Goal: Task Accomplishment & Management: Manage account settings

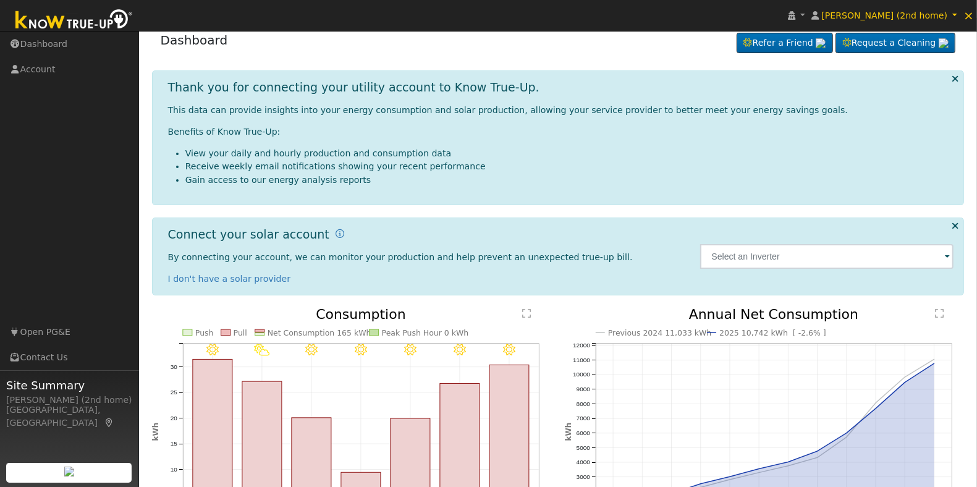
scroll to position [131, 0]
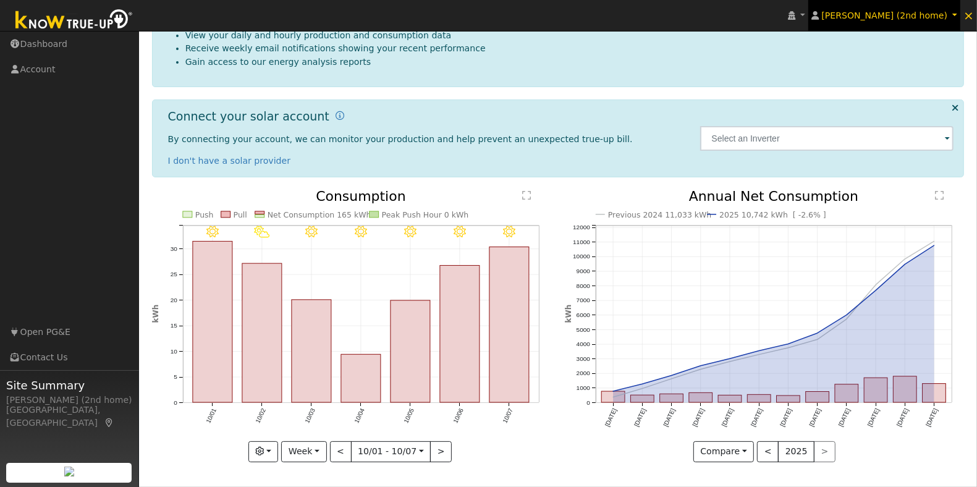
click at [940, 11] on span "[PERSON_NAME] (2nd home)" at bounding box center [885, 16] width 126 height 10
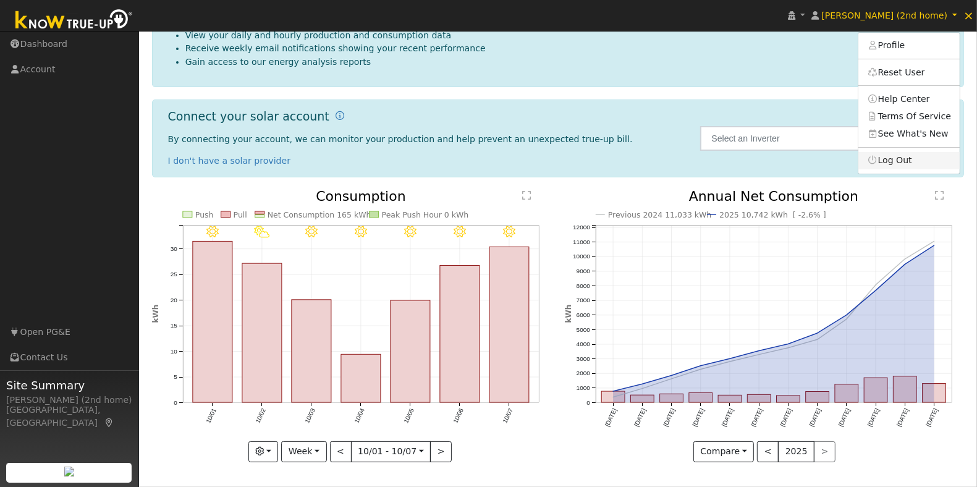
click at [904, 159] on link "Log Out" at bounding box center [908, 160] width 101 height 17
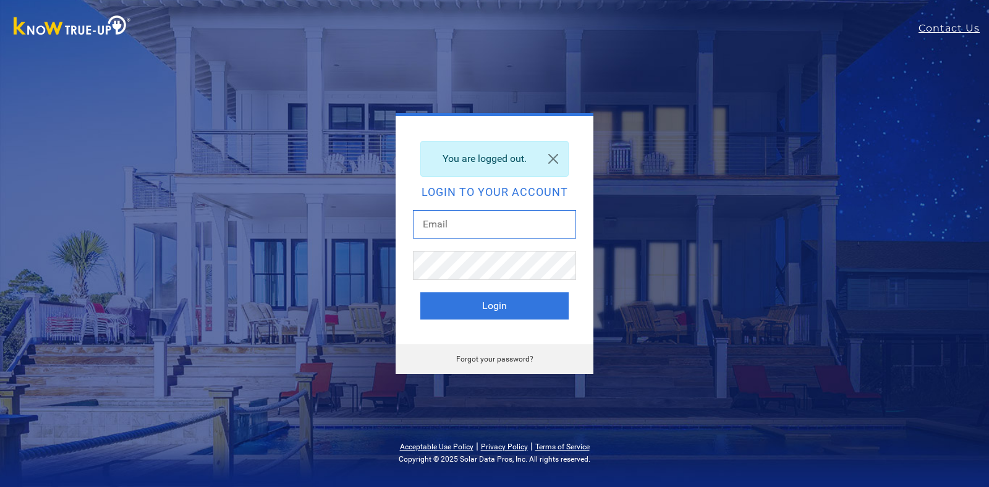
click at [496, 224] on input "text" at bounding box center [494, 224] width 163 height 28
type input "[EMAIL_ADDRESS][DOMAIN_NAME]"
click at [512, 306] on button "Login" at bounding box center [494, 305] width 148 height 27
